Goal: Information Seeking & Learning: Learn about a topic

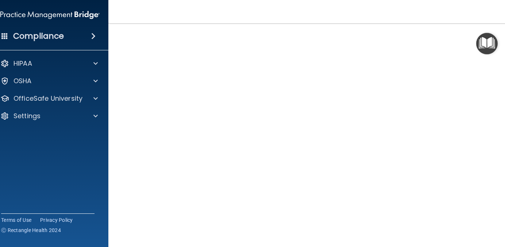
scroll to position [34, 0]
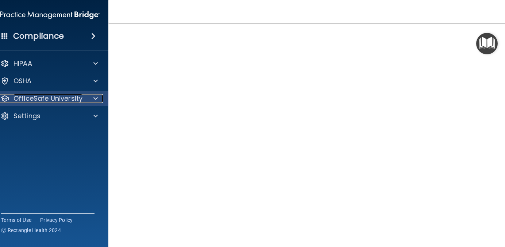
click at [57, 97] on p "OfficeSafe University" at bounding box center [48, 98] width 69 height 9
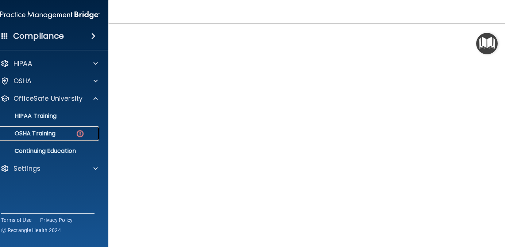
click at [49, 131] on p "OSHA Training" at bounding box center [25, 133] width 59 height 7
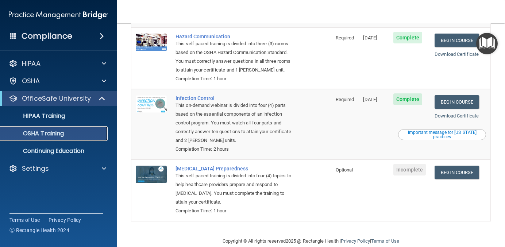
scroll to position [136, 0]
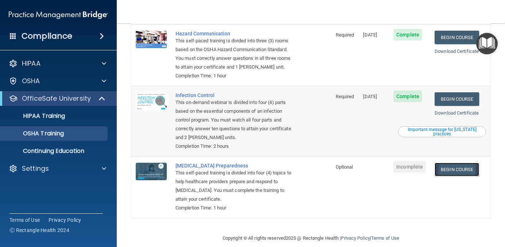
click at [467, 163] on link "Begin Course" at bounding box center [457, 170] width 45 height 14
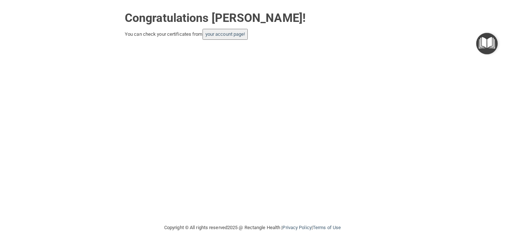
click at [231, 38] on button "your account page!" at bounding box center [226, 34] width 46 height 11
click at [229, 33] on link "your account page!" at bounding box center [225, 33] width 40 height 5
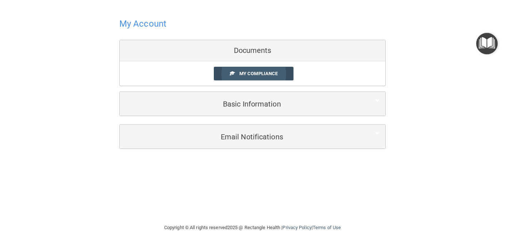
click at [243, 72] on span "My Compliance" at bounding box center [258, 73] width 38 height 5
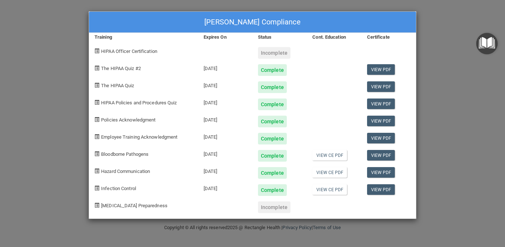
click at [488, 41] on img "Open Resource Center" at bounding box center [487, 44] width 22 height 22
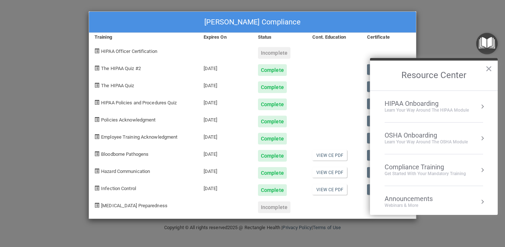
click at [419, 169] on div "Compliance Training" at bounding box center [425, 167] width 81 height 8
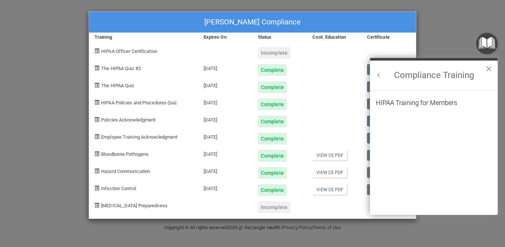
click at [380, 72] on button "Back to Resource Center Home" at bounding box center [378, 75] width 7 height 7
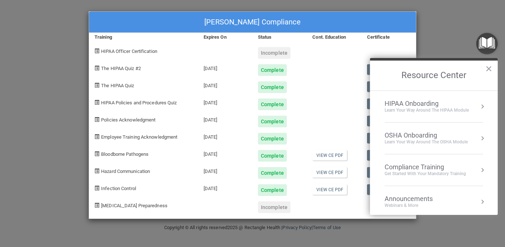
click at [405, 132] on div "OSHA Onboarding" at bounding box center [426, 135] width 83 height 8
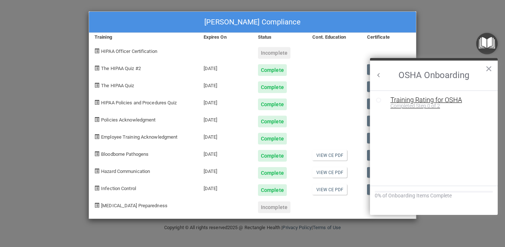
click at [409, 99] on div "Training Rating for OSHA" at bounding box center [439, 100] width 98 height 7
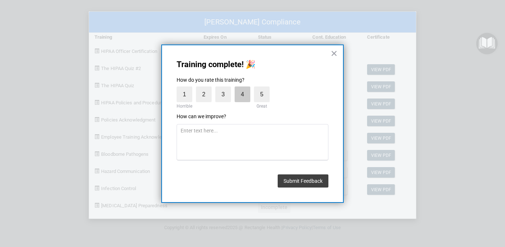
click at [246, 97] on label "4" at bounding box center [243, 94] width 16 height 16
click at [226, 88] on input "4" at bounding box center [226, 88] width 0 height 0
click at [304, 184] on button "Submit Feedback" at bounding box center [303, 180] width 51 height 13
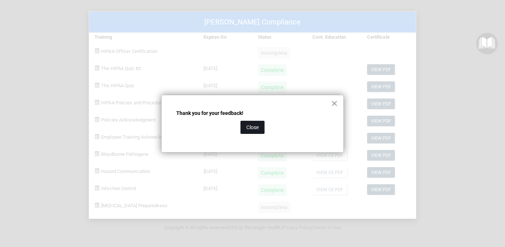
click at [251, 131] on button "Close" at bounding box center [252, 127] width 24 height 13
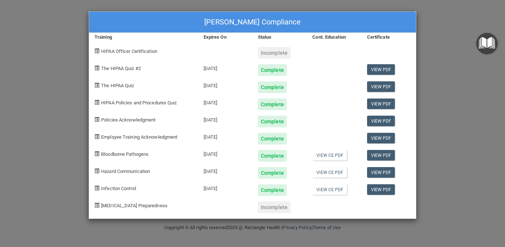
click at [483, 43] on img "Open Resource Center" at bounding box center [487, 44] width 22 height 22
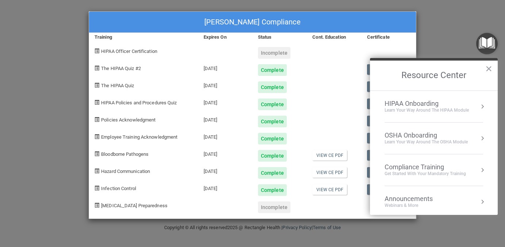
click at [428, 108] on div "Learn Your Way around the HIPAA module" at bounding box center [427, 110] width 84 height 6
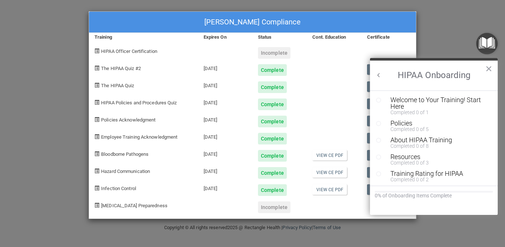
click at [379, 71] on h2 "HIPAA Onboarding" at bounding box center [434, 76] width 128 height 30
click at [489, 66] on button "×" at bounding box center [488, 69] width 7 height 12
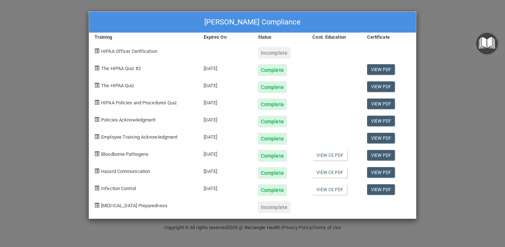
click at [61, 65] on div "Loren Tarr's Compliance Training Expires On Status Cont. Education Certificate …" at bounding box center [252, 123] width 505 height 247
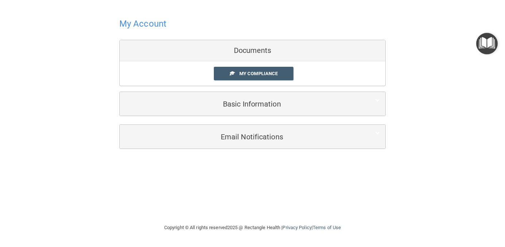
click at [156, 25] on h4 "My Account" at bounding box center [142, 23] width 47 height 9
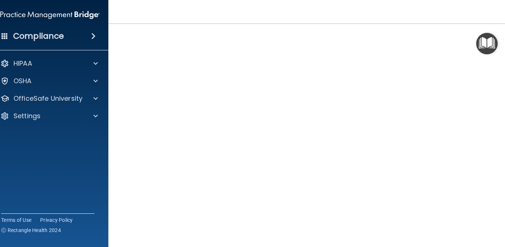
scroll to position [32, 0]
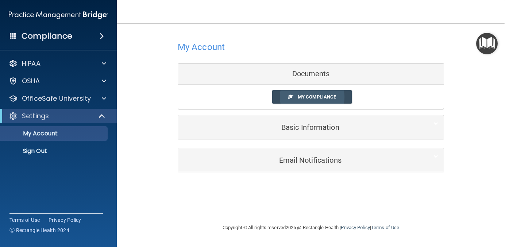
click at [303, 95] on span "My Compliance" at bounding box center [317, 96] width 38 height 5
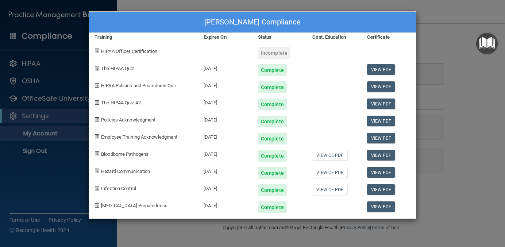
click at [31, 93] on div "Loren Tarr's Compliance Training Expires On Status Cont. Education Certificate …" at bounding box center [252, 123] width 505 height 247
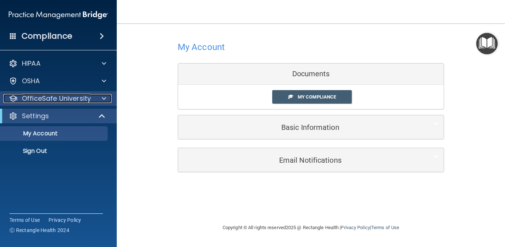
click at [30, 99] on p "OfficeSafe University" at bounding box center [56, 98] width 69 height 9
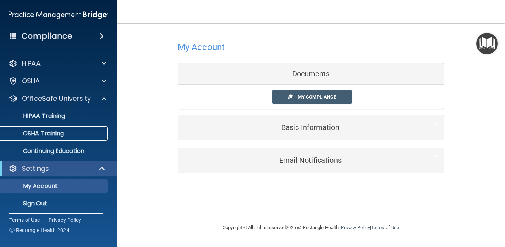
click at [32, 135] on p "OSHA Training" at bounding box center [34, 133] width 59 height 7
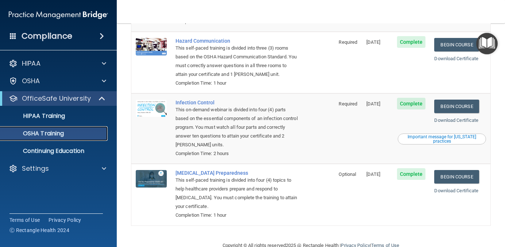
scroll to position [137, 0]
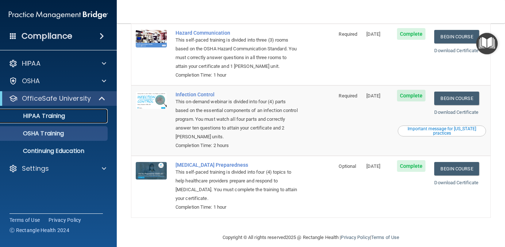
click at [50, 118] on p "HIPAA Training" at bounding box center [35, 115] width 60 height 7
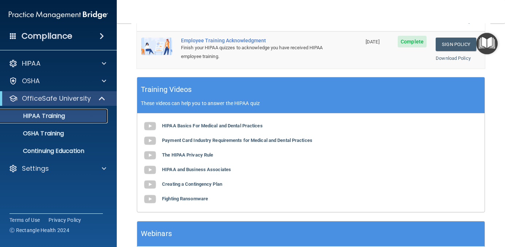
scroll to position [302, 0]
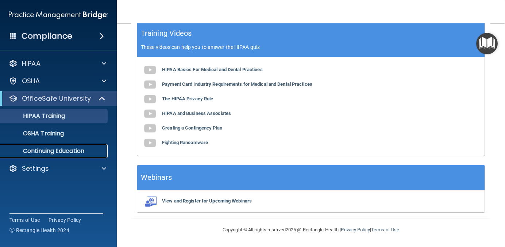
click at [45, 147] on p "Continuing Education" at bounding box center [55, 150] width 100 height 7
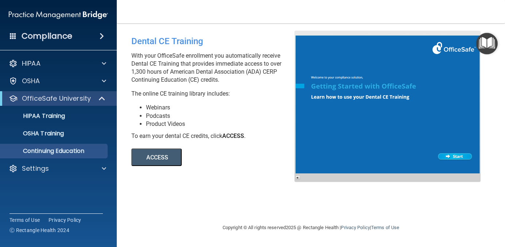
click at [157, 158] on button "ACCESS" at bounding box center [156, 158] width 50 height 18
